Goal: Information Seeking & Learning: Learn about a topic

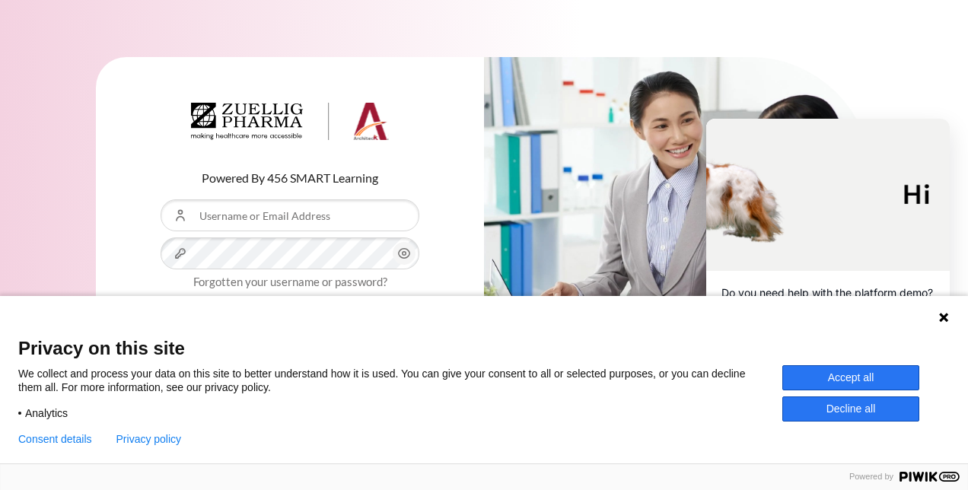
click at [945, 319] on icon at bounding box center [943, 317] width 9 height 9
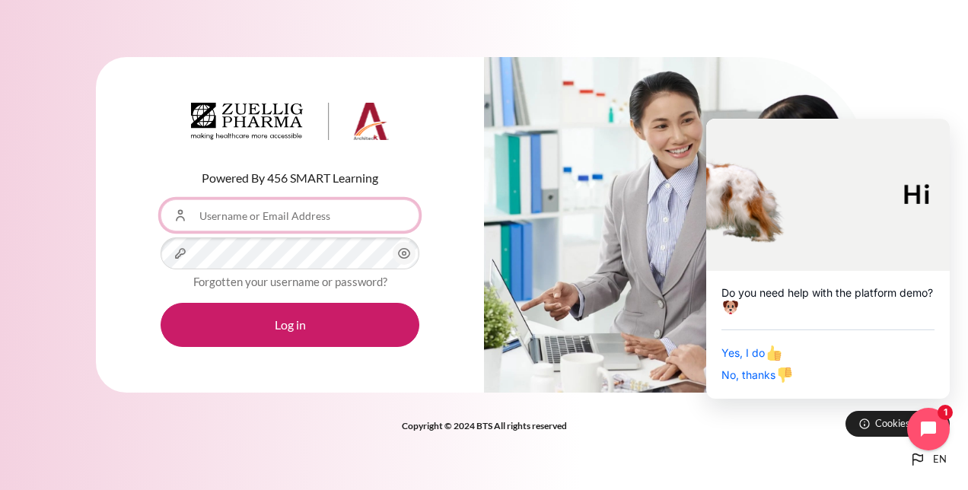
click at [262, 208] on input "Username or Email Address" at bounding box center [290, 215] width 259 height 32
type input "[EMAIL_ADDRESS][DOMAIN_NAME]"
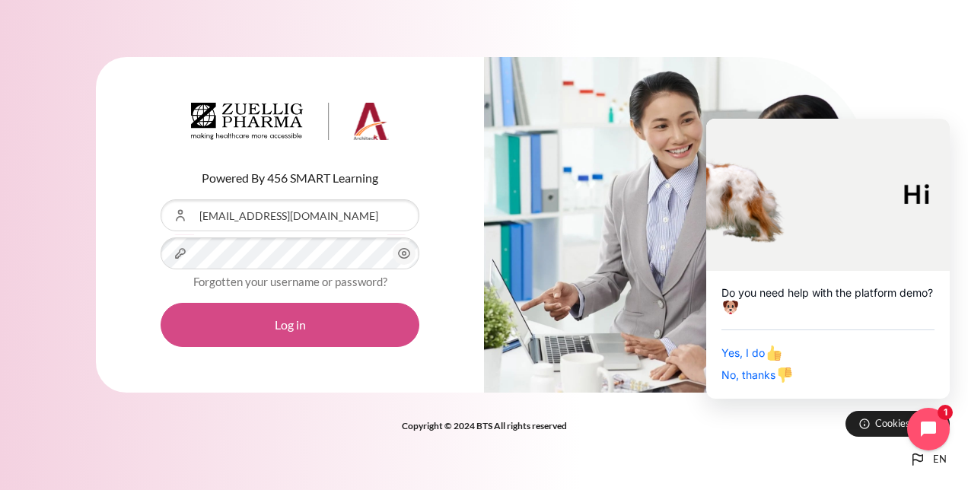
click at [290, 330] on button "Log in" at bounding box center [290, 325] width 259 height 44
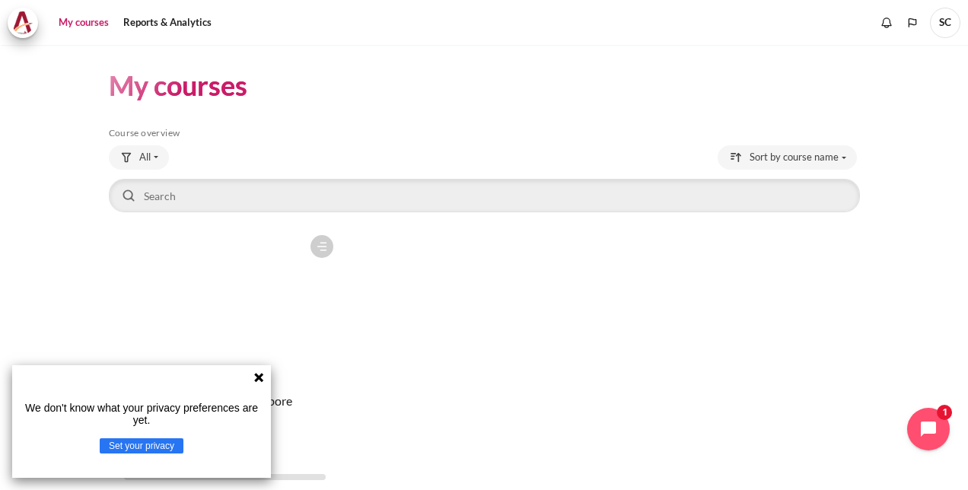
click at [234, 301] on figure "Content" at bounding box center [225, 304] width 232 height 152
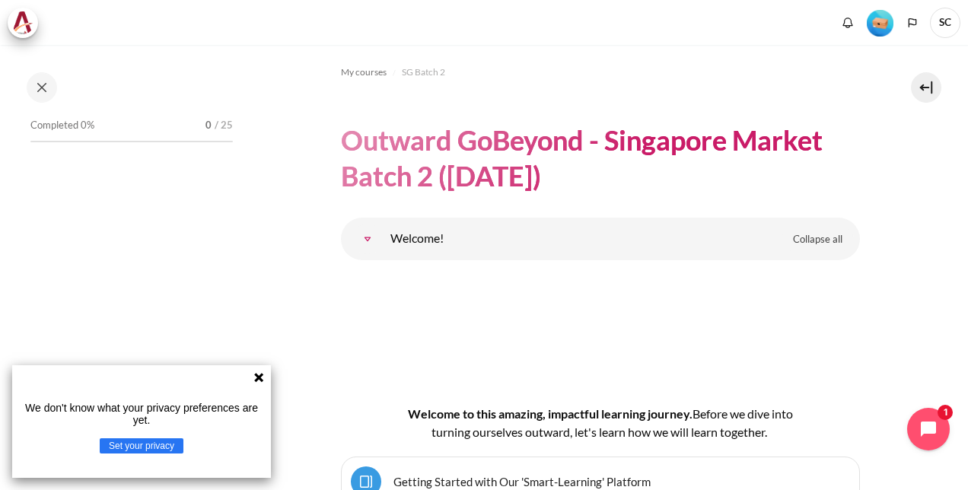
click at [259, 378] on icon at bounding box center [258, 377] width 9 height 9
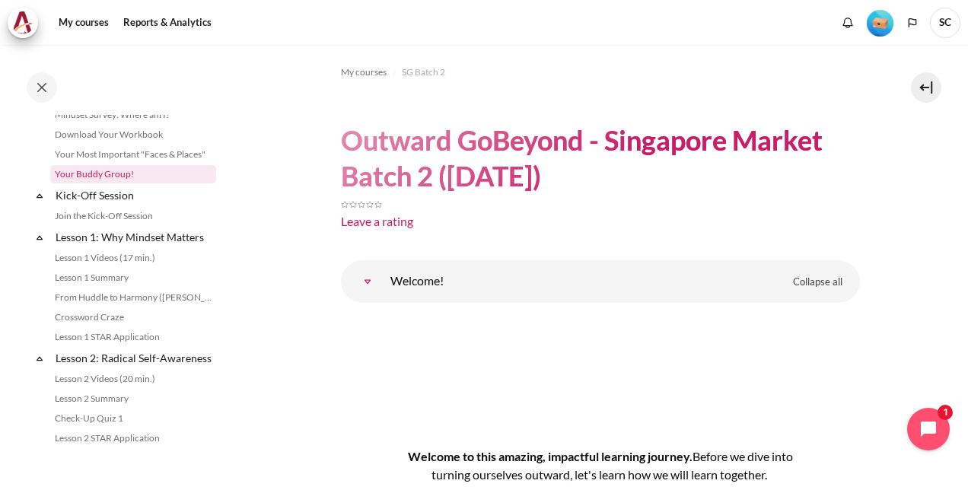
scroll to position [152, 0]
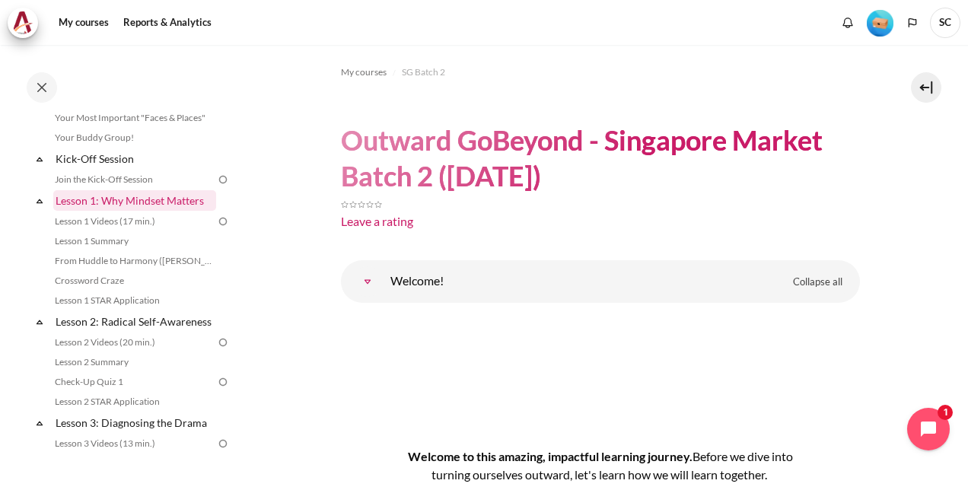
click at [116, 195] on link "Lesson 1: Why Mindset Matters" at bounding box center [134, 200] width 163 height 21
